Goal: Transaction & Acquisition: Purchase product/service

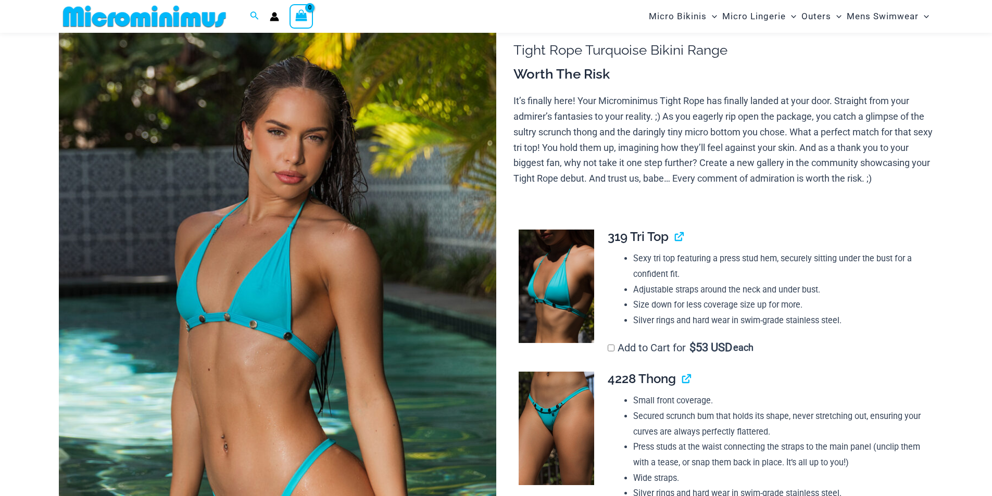
scroll to position [96, 0]
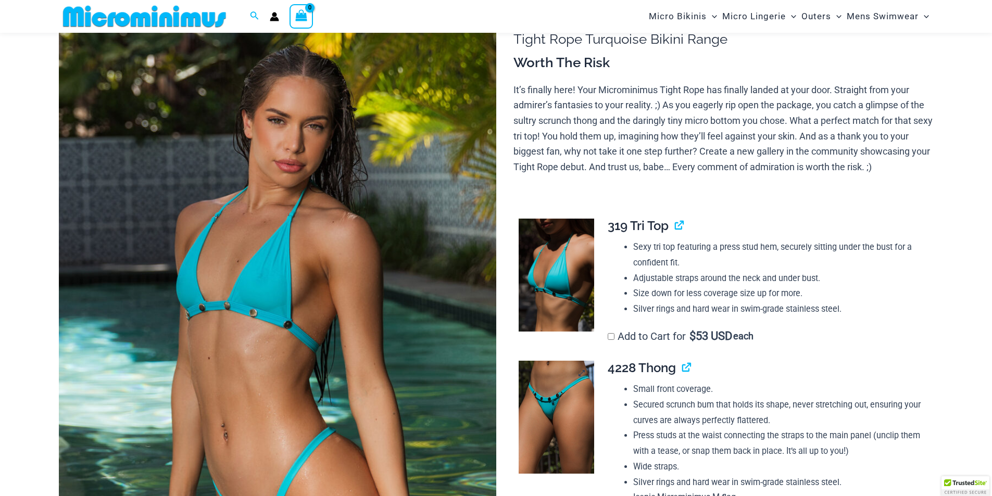
click at [554, 423] on img at bounding box center [557, 418] width 76 height 114
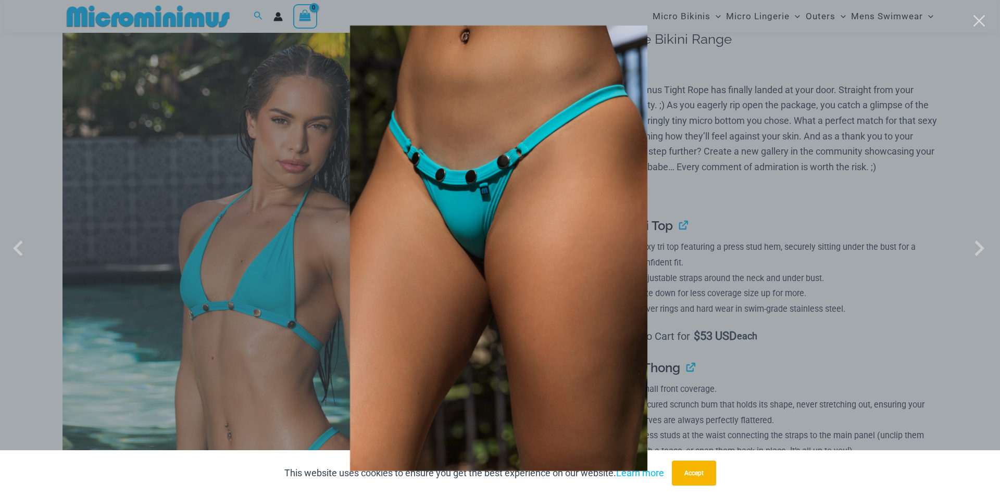
click at [812, 233] on div at bounding box center [500, 248] width 1000 height 496
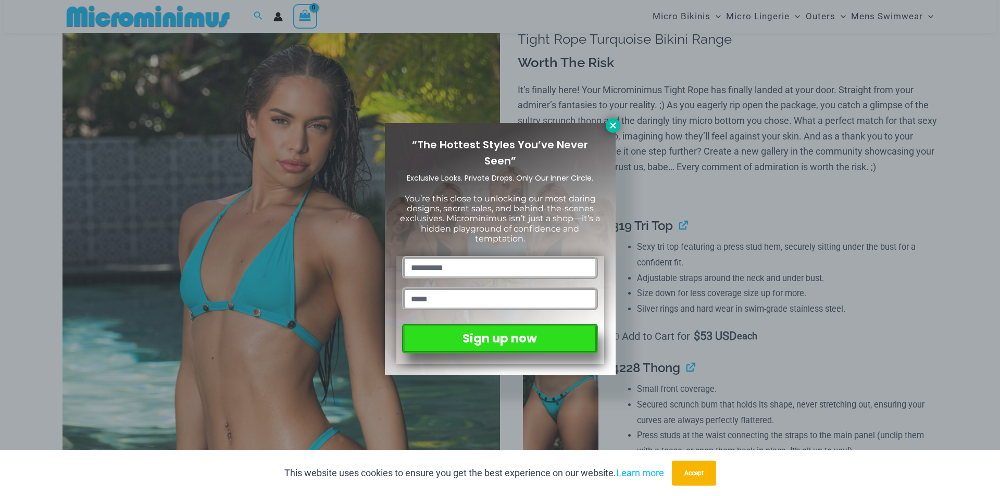
click at [613, 129] on icon at bounding box center [612, 125] width 9 height 9
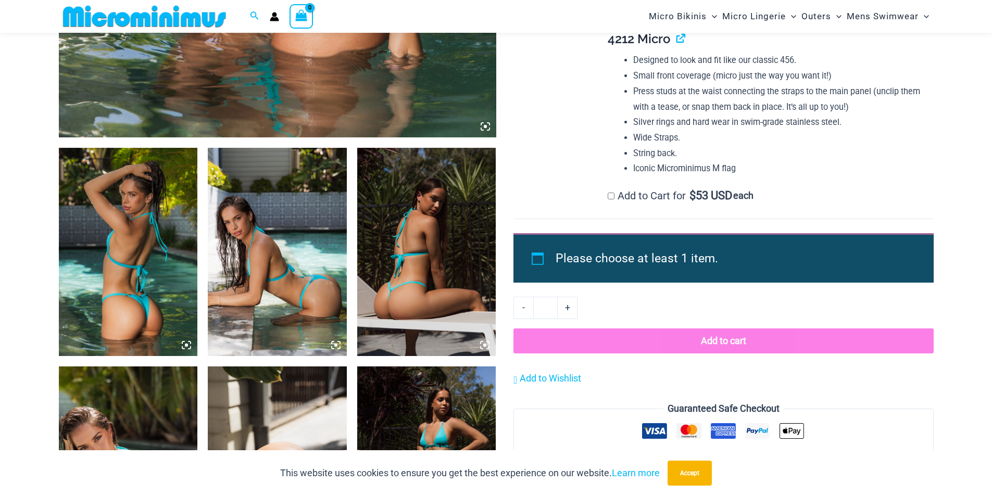
scroll to position [617, 0]
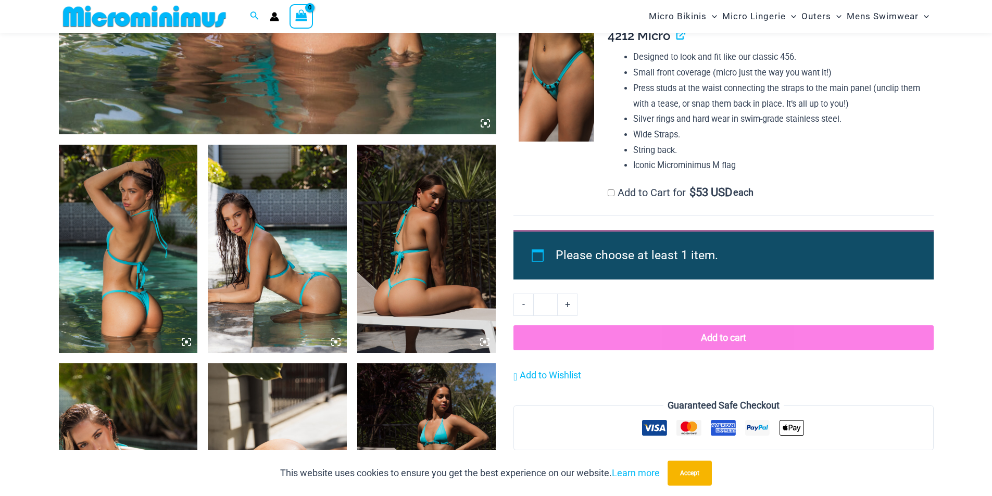
click at [121, 239] on img at bounding box center [128, 249] width 139 height 208
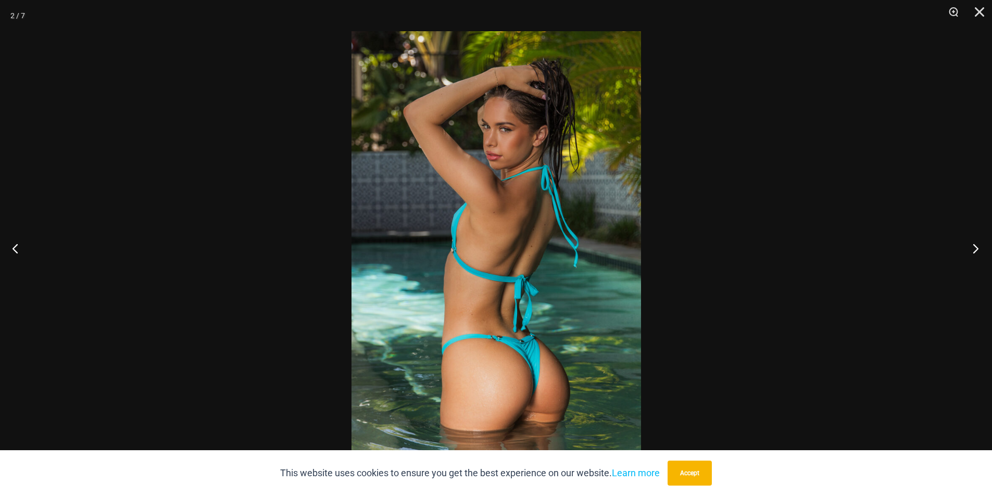
click at [973, 247] on button "Next" at bounding box center [972, 248] width 39 height 52
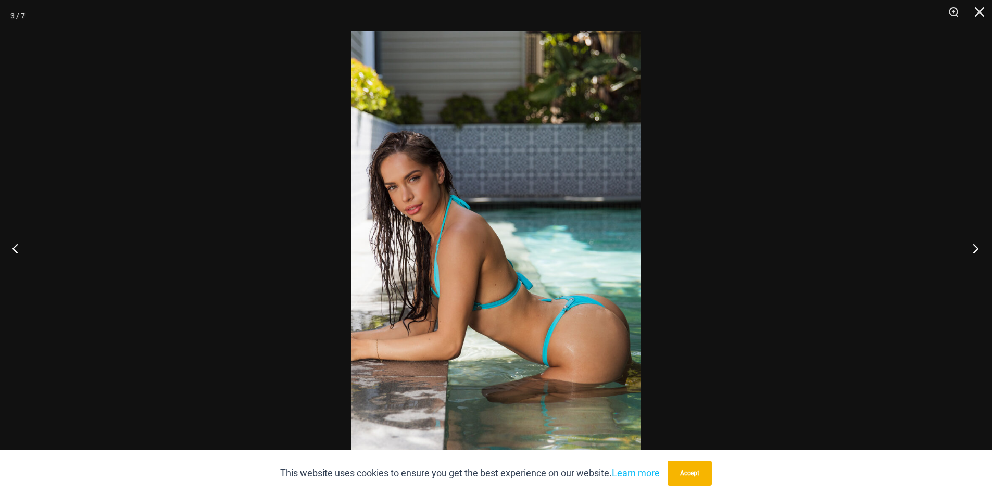
click at [973, 247] on button "Next" at bounding box center [972, 248] width 39 height 52
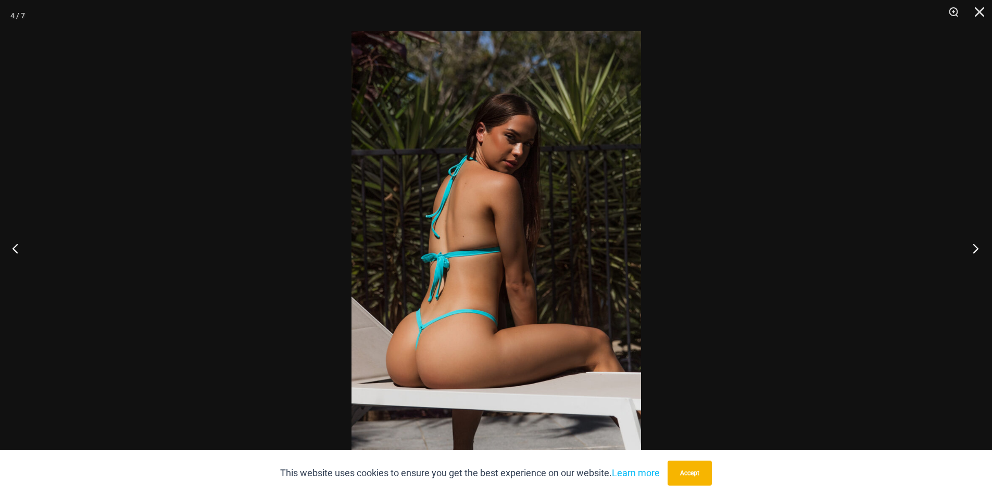
click at [973, 247] on button "Next" at bounding box center [972, 248] width 39 height 52
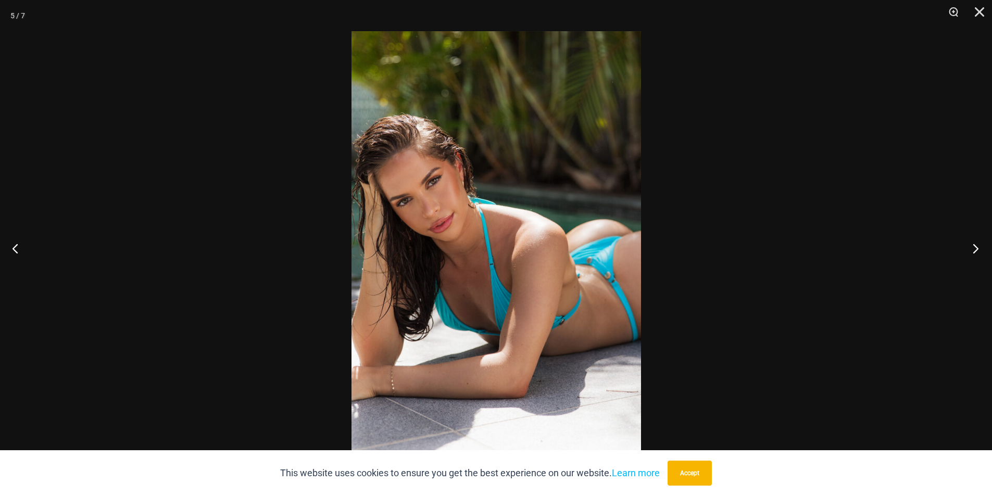
click at [973, 247] on button "Next" at bounding box center [972, 248] width 39 height 52
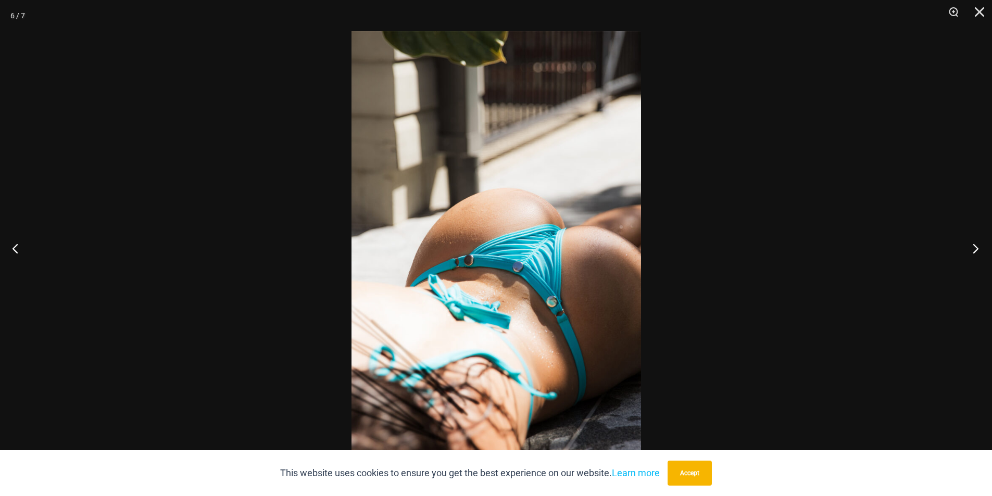
click at [973, 247] on button "Next" at bounding box center [972, 248] width 39 height 52
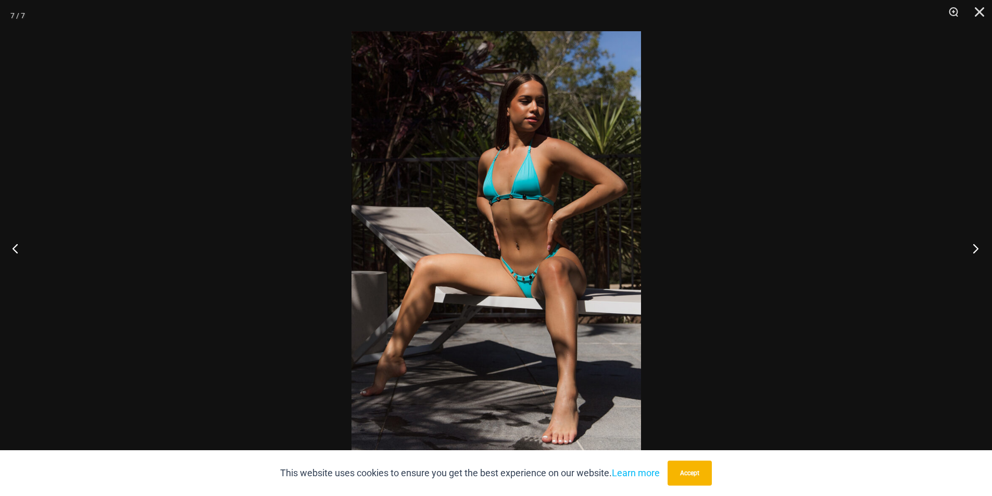
click at [973, 247] on button "Next" at bounding box center [972, 248] width 39 height 52
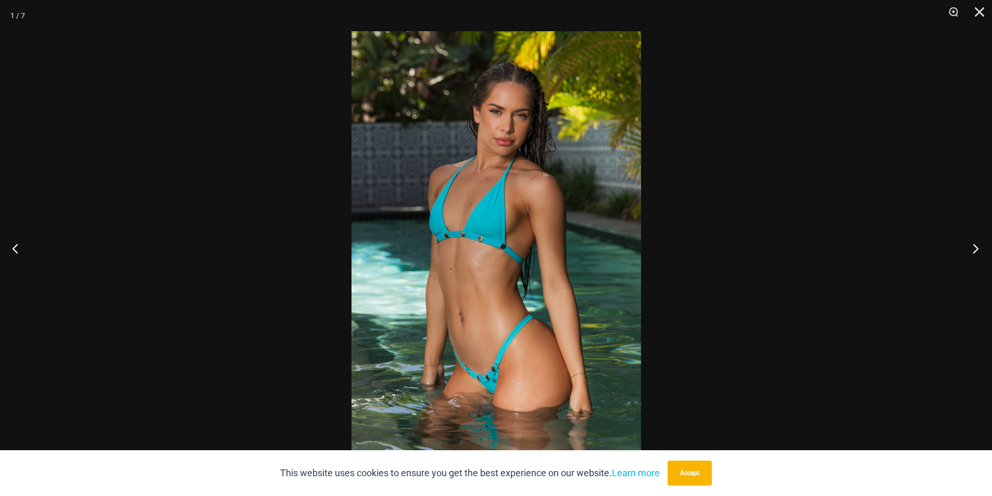
click at [973, 247] on button "Next" at bounding box center [972, 248] width 39 height 52
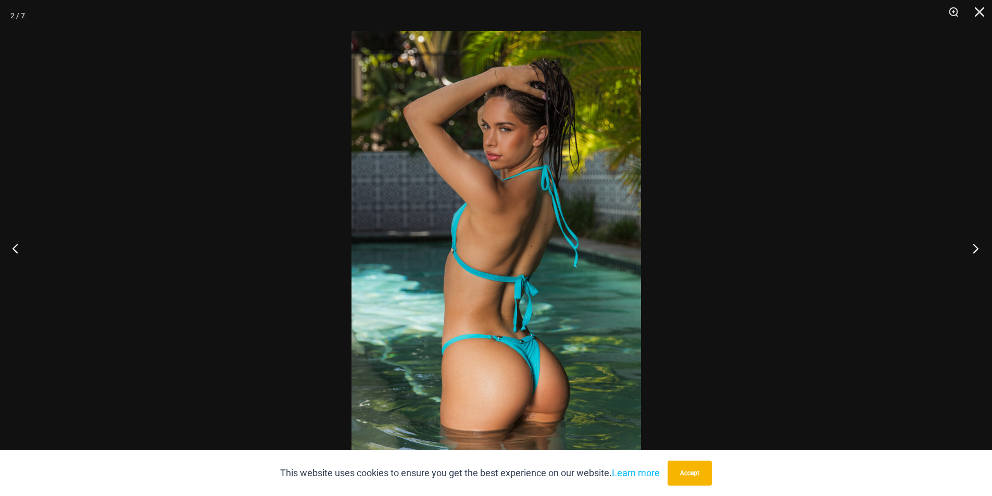
click at [973, 247] on button "Next" at bounding box center [972, 248] width 39 height 52
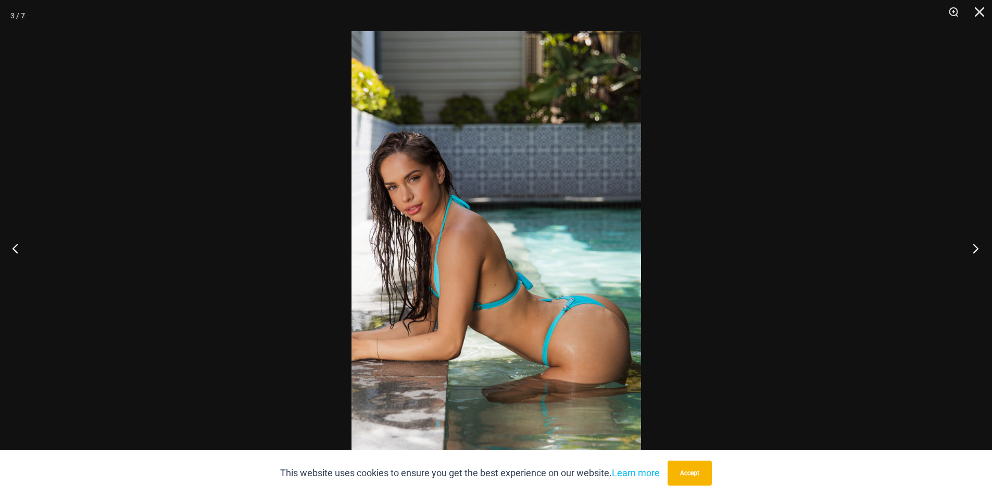
click at [973, 247] on button "Next" at bounding box center [972, 248] width 39 height 52
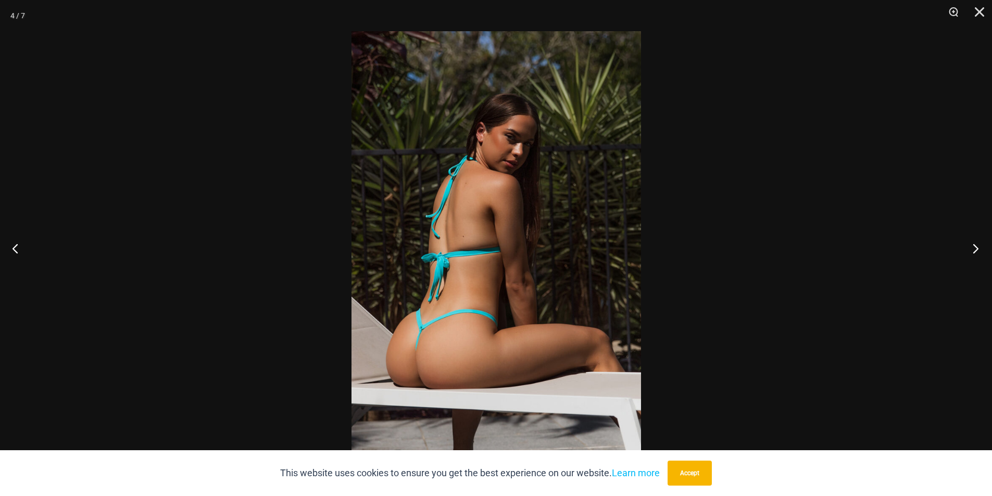
click at [973, 247] on button "Next" at bounding box center [972, 248] width 39 height 52
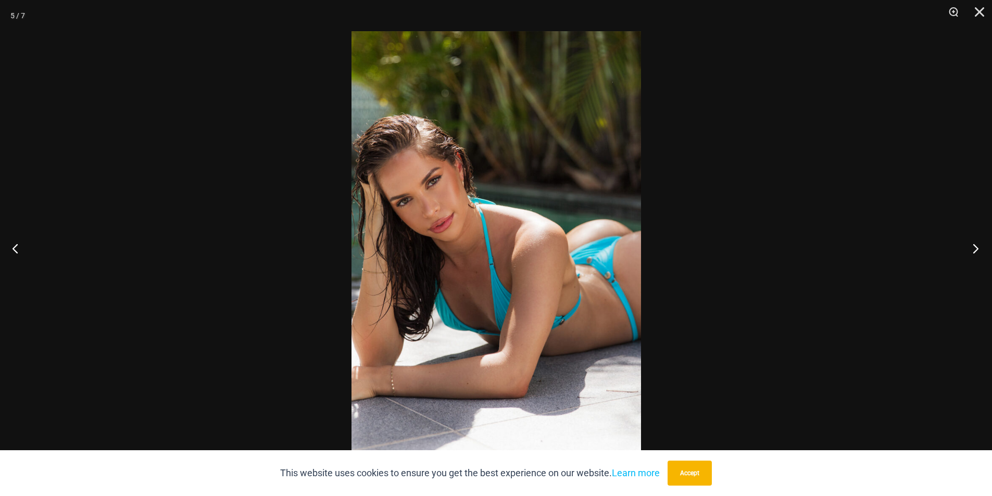
click at [973, 247] on button "Next" at bounding box center [972, 248] width 39 height 52
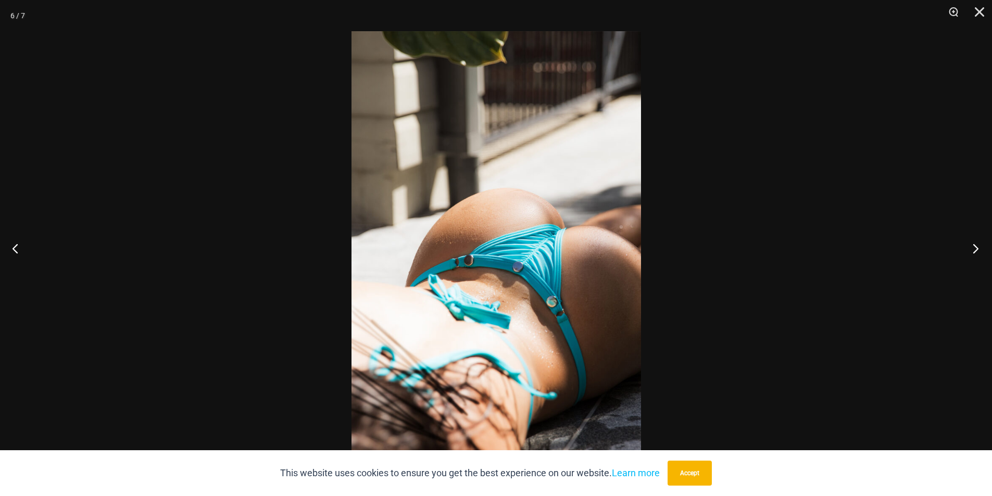
click at [973, 247] on button "Next" at bounding box center [972, 248] width 39 height 52
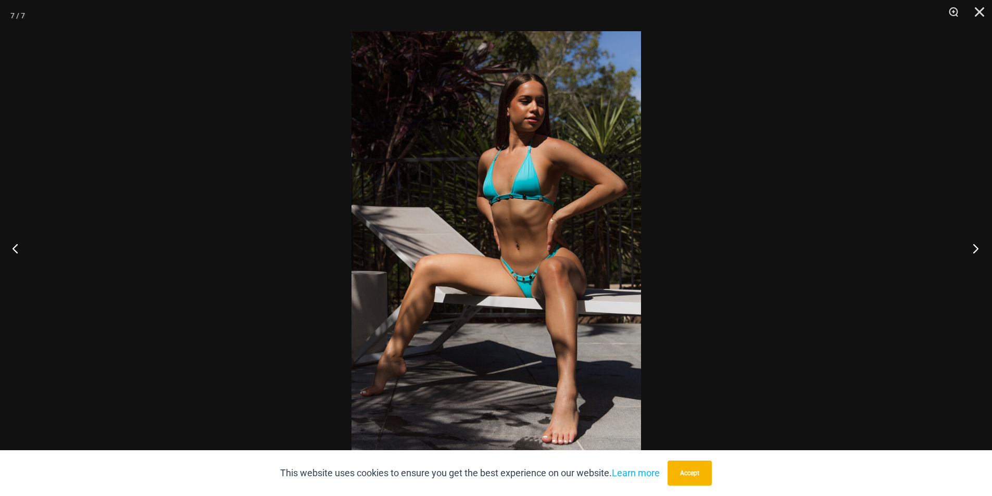
click at [973, 247] on button "Next" at bounding box center [972, 248] width 39 height 52
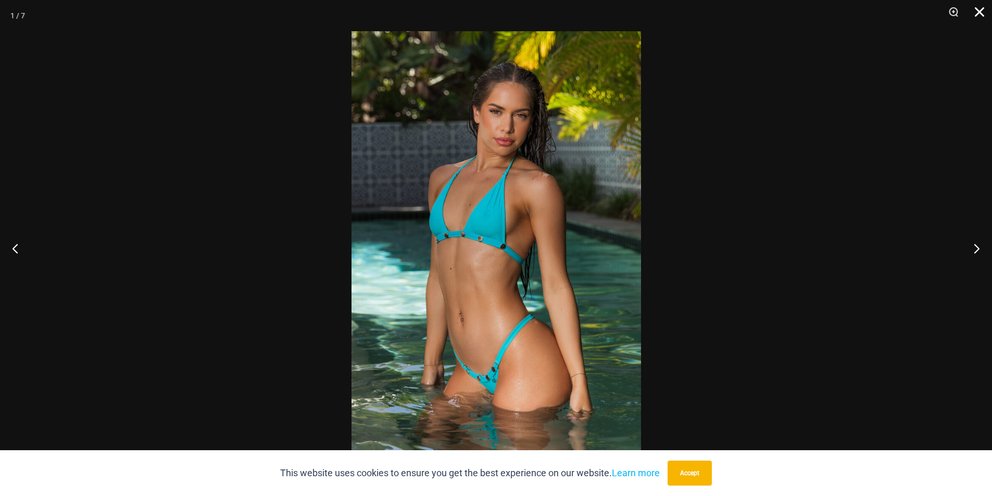
click at [981, 22] on button "Close" at bounding box center [976, 15] width 26 height 31
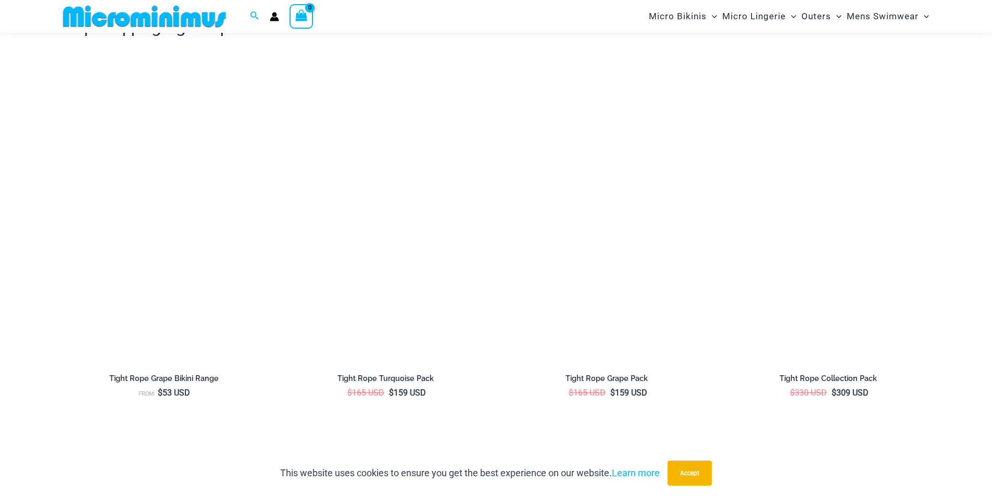
scroll to position [1346, 0]
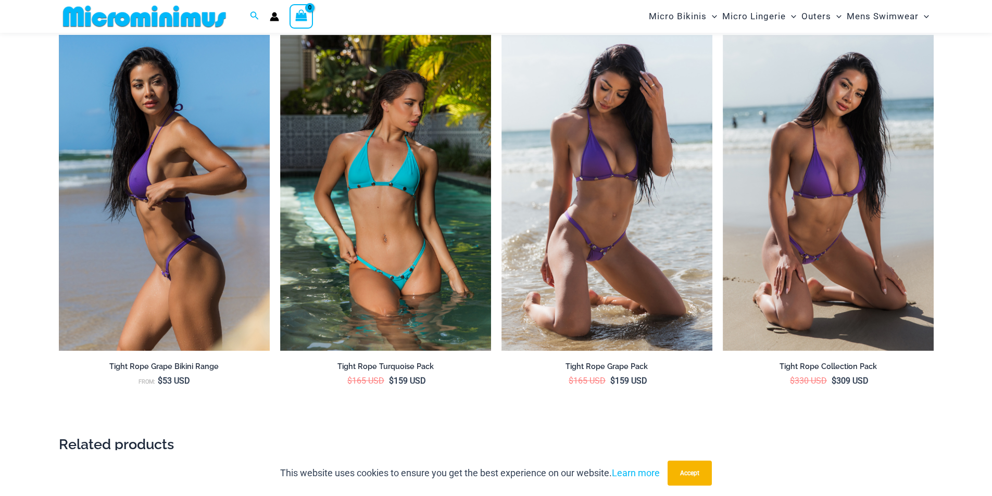
click at [171, 233] on img at bounding box center [164, 193] width 211 height 317
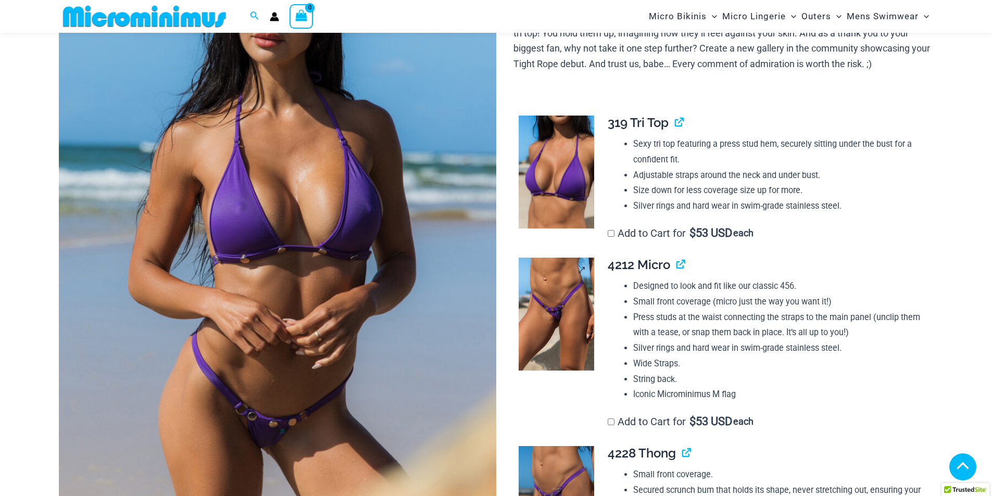
scroll to position [203, 0]
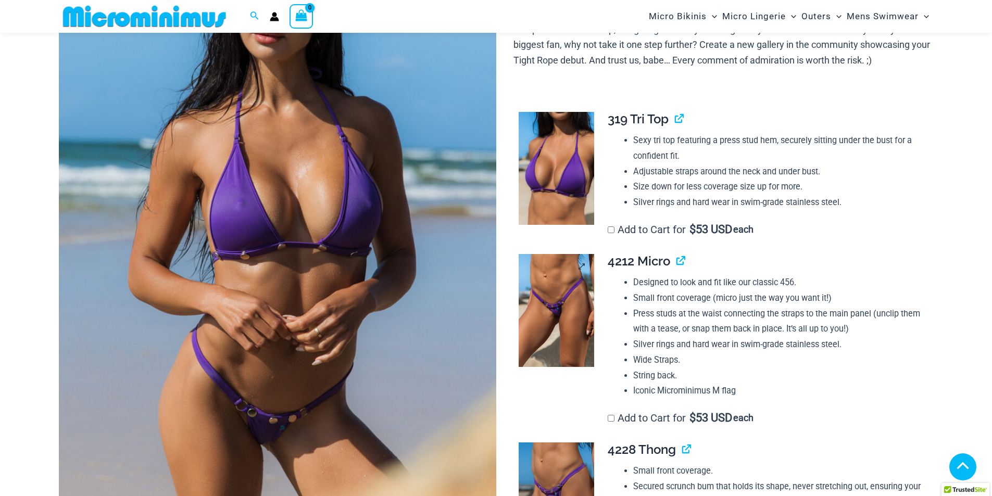
click at [543, 329] on img at bounding box center [557, 311] width 76 height 114
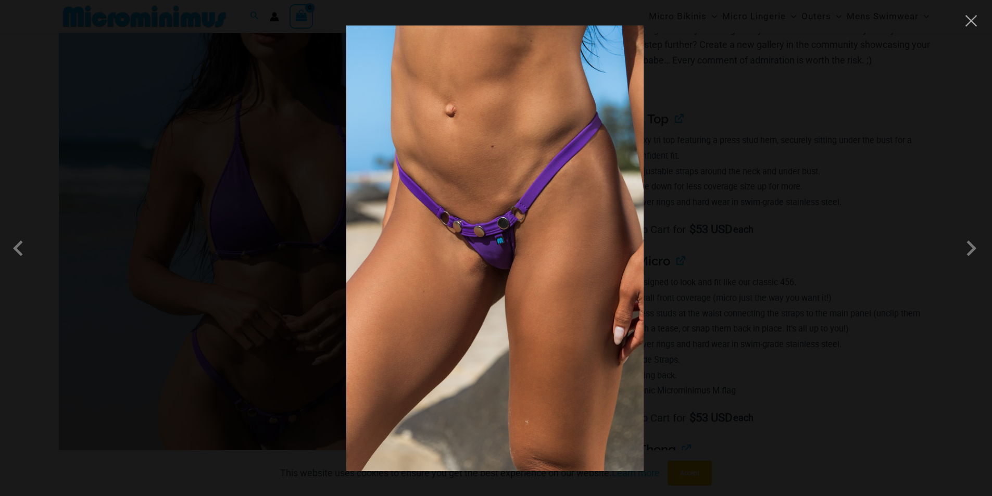
click at [702, 235] on div at bounding box center [496, 248] width 992 height 496
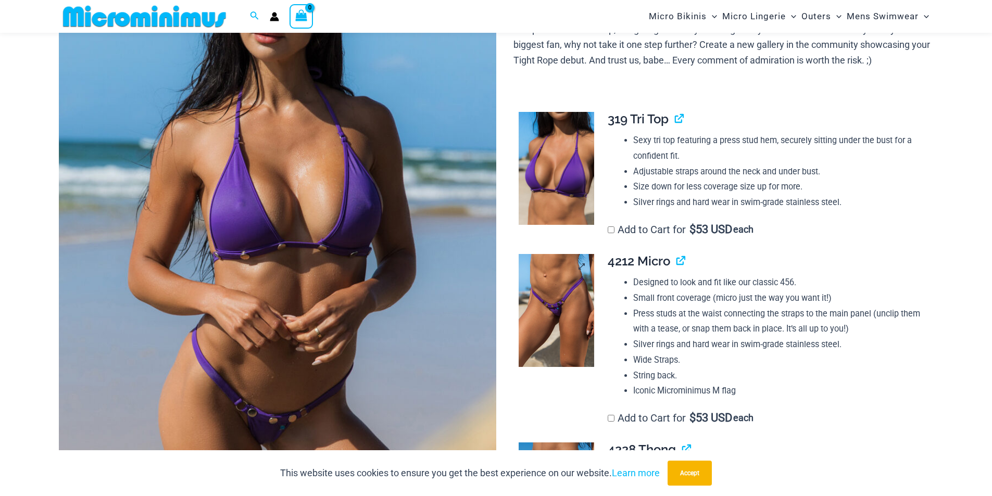
click at [581, 297] on img at bounding box center [557, 311] width 76 height 114
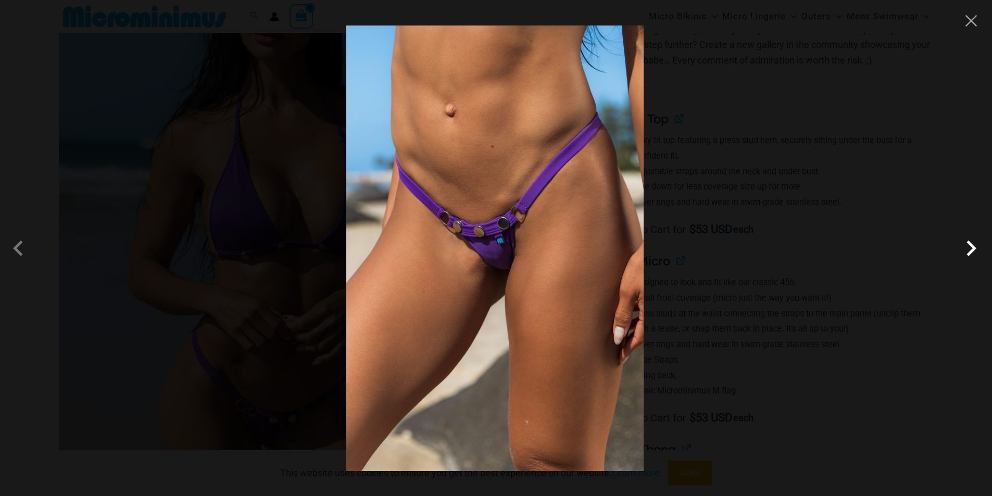
click at [966, 259] on span at bounding box center [971, 248] width 31 height 31
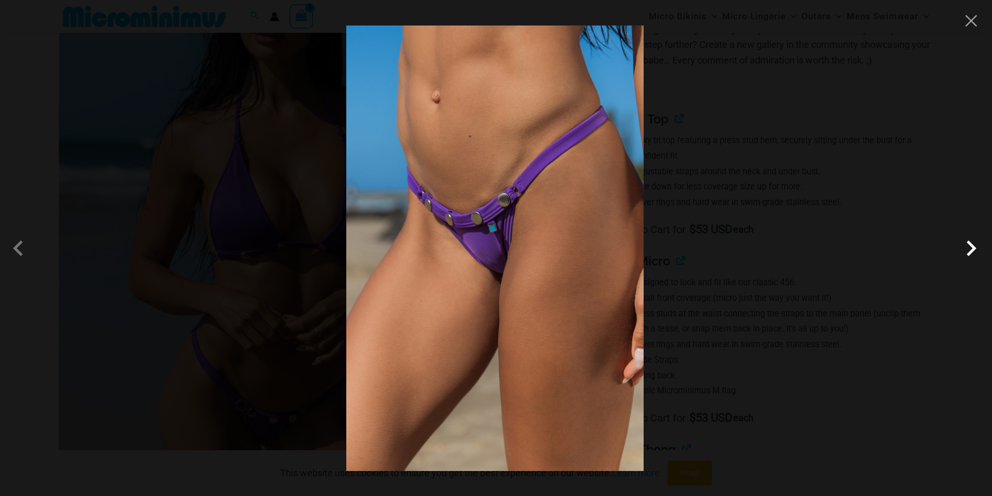
click at [966, 259] on span at bounding box center [971, 248] width 31 height 31
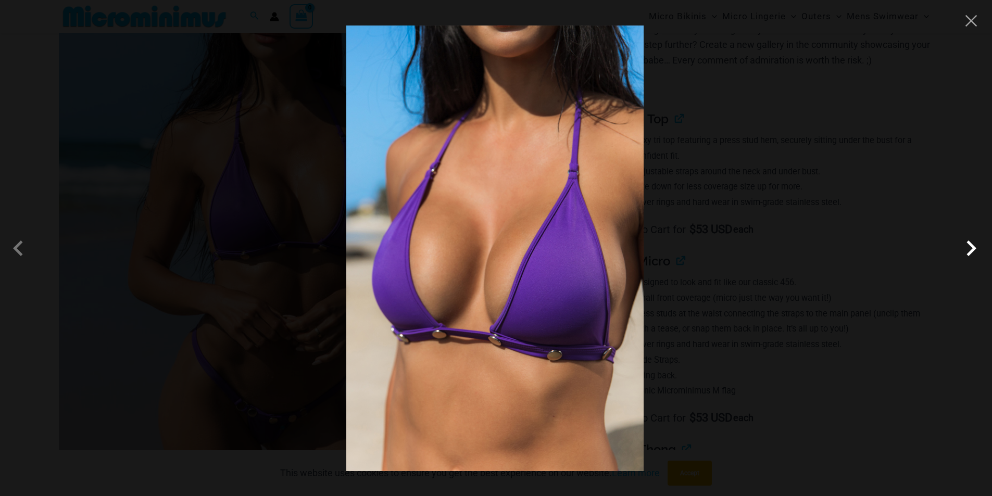
click at [966, 259] on span at bounding box center [971, 248] width 31 height 31
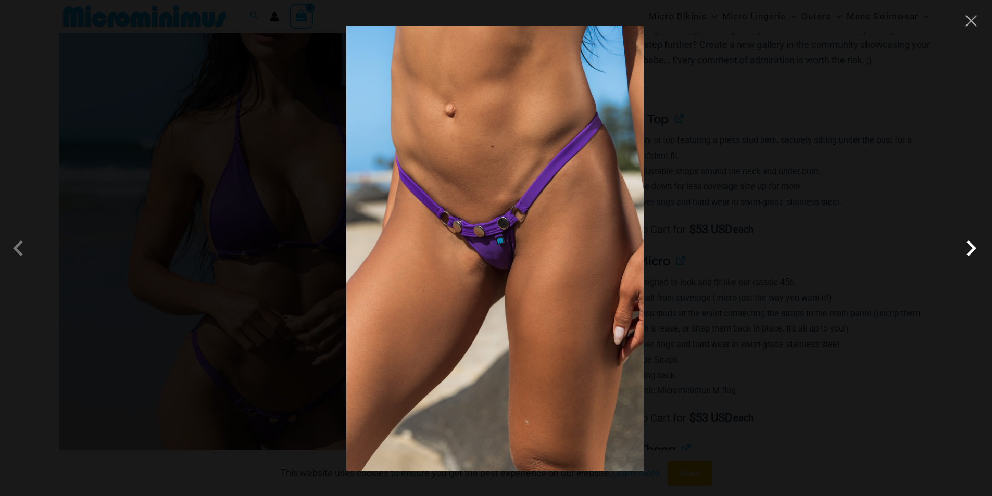
click at [966, 259] on span at bounding box center [971, 248] width 31 height 31
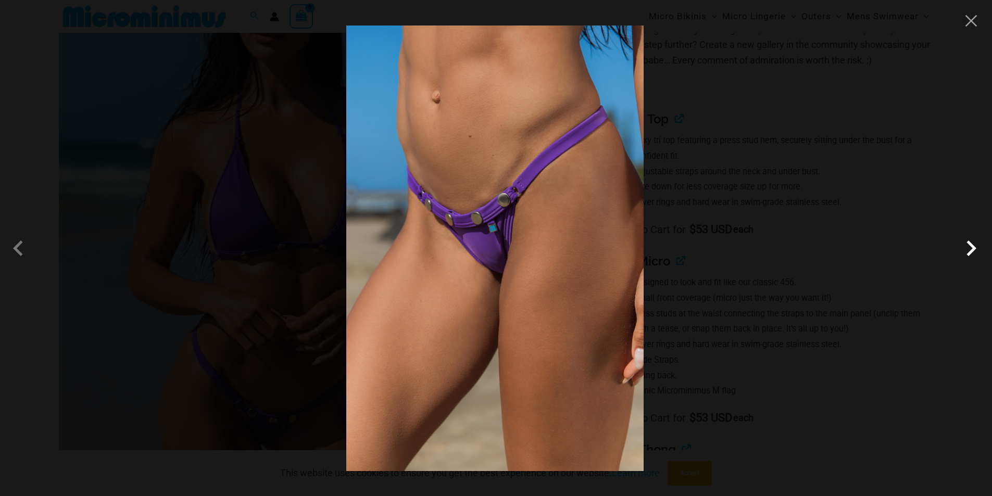
click at [966, 259] on span at bounding box center [971, 248] width 31 height 31
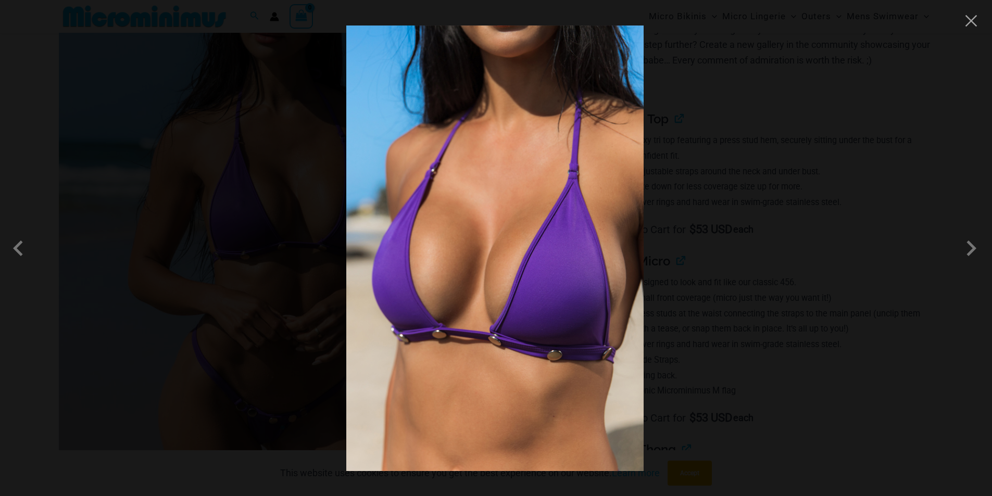
click at [800, 223] on div at bounding box center [496, 248] width 992 height 496
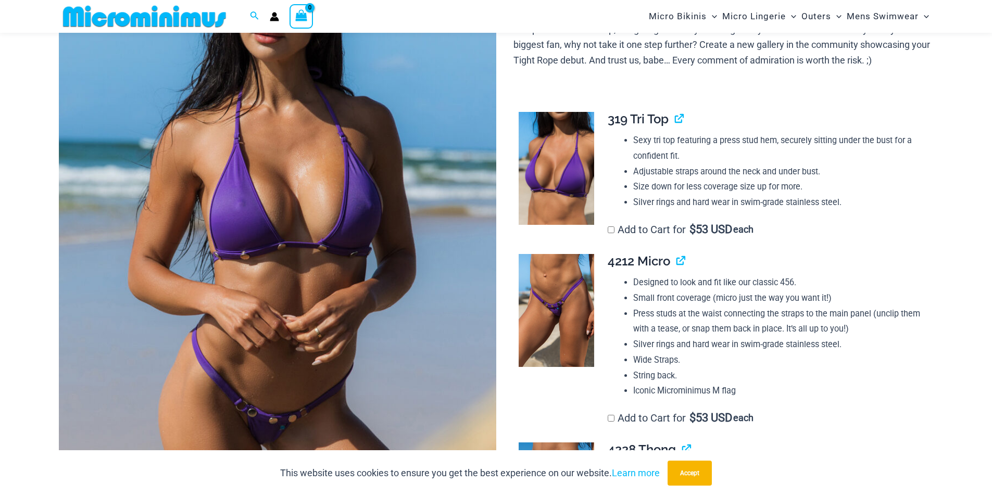
click at [325, 241] on img at bounding box center [278, 220] width 438 height 656
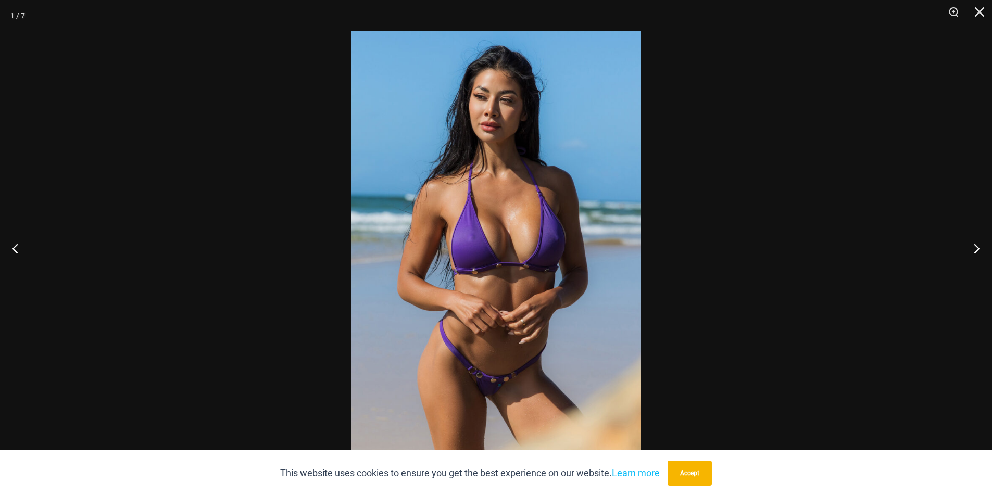
click at [495, 244] on img at bounding box center [497, 248] width 290 height 434
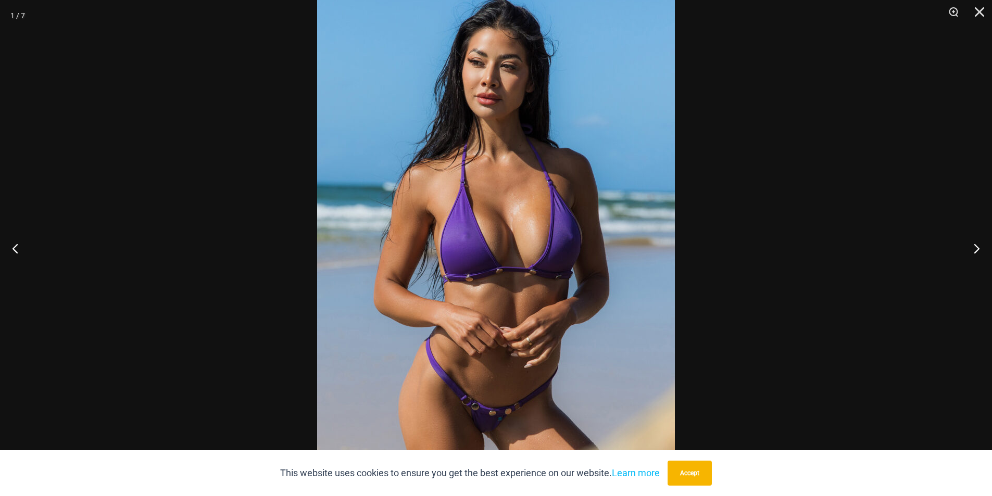
click at [495, 244] on img at bounding box center [496, 249] width 358 height 537
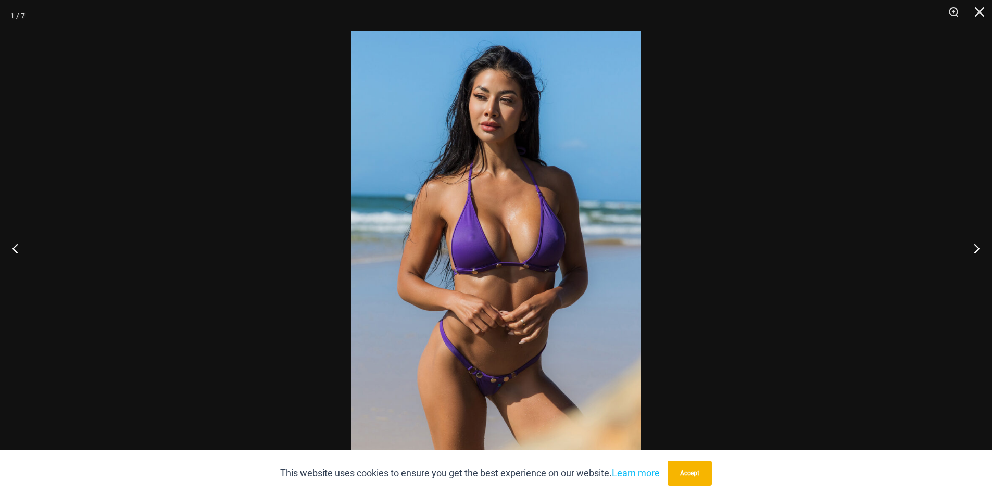
click at [495, 244] on img at bounding box center [497, 248] width 290 height 434
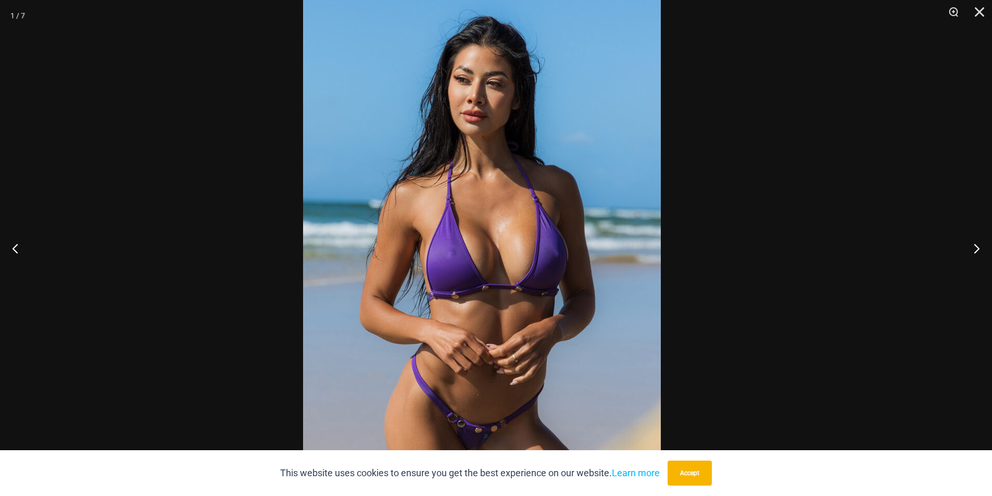
click at [441, 256] on img at bounding box center [482, 266] width 358 height 537
